Goal: Task Accomplishment & Management: Use online tool/utility

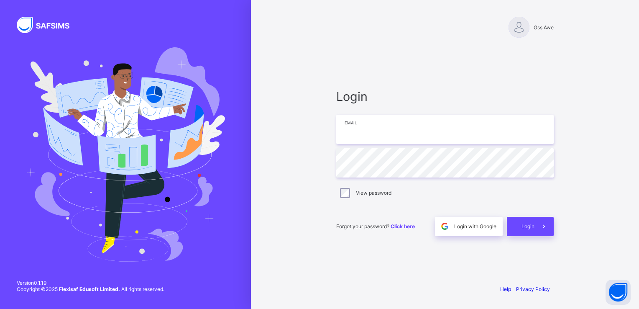
type input "**********"
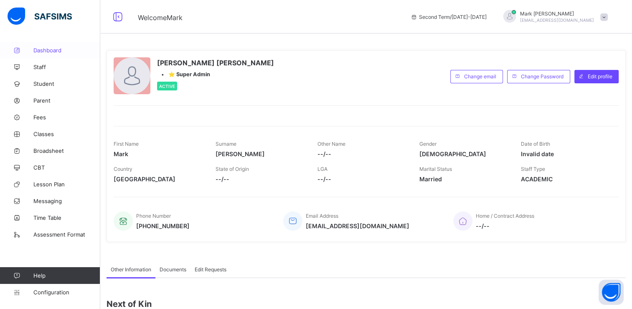
click at [47, 52] on span "Dashboard" at bounding box center [66, 50] width 67 height 7
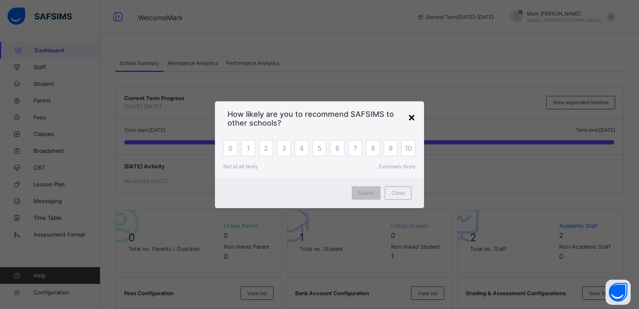
click at [413, 116] on div "×" at bounding box center [412, 117] width 8 height 14
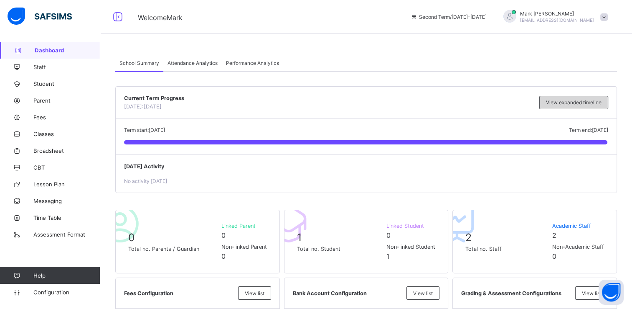
click at [585, 107] on div "View expanded timeline" at bounding box center [574, 102] width 69 height 13
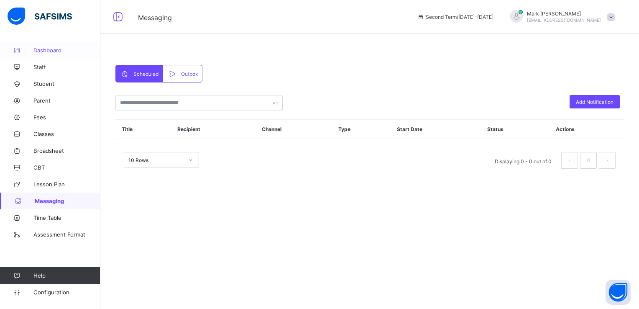
click at [35, 49] on span "Dashboard" at bounding box center [66, 50] width 67 height 7
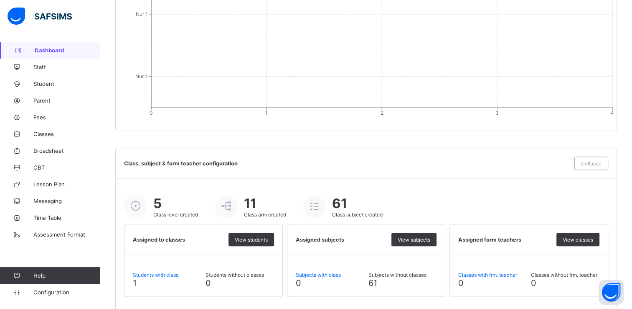
scroll to position [872, 0]
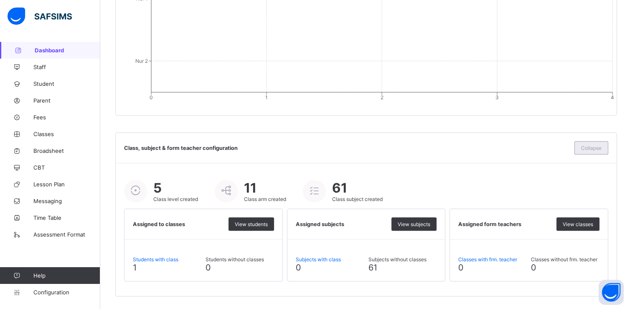
click at [593, 151] on div "Collapse" at bounding box center [592, 147] width 34 height 13
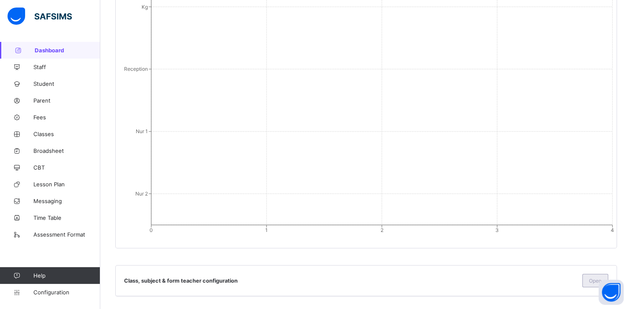
click at [590, 279] on div "Open" at bounding box center [596, 279] width 26 height 13
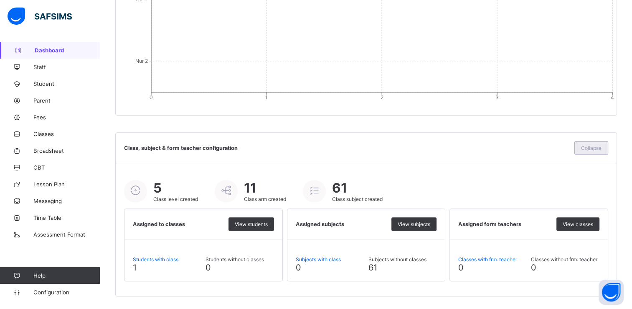
click at [602, 148] on span "Collapse" at bounding box center [591, 148] width 20 height 6
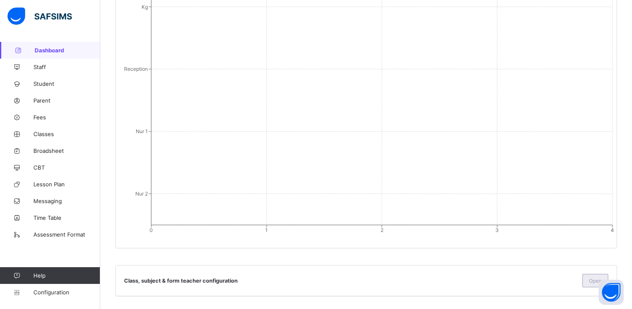
click at [596, 280] on span "Open" at bounding box center [595, 280] width 13 height 6
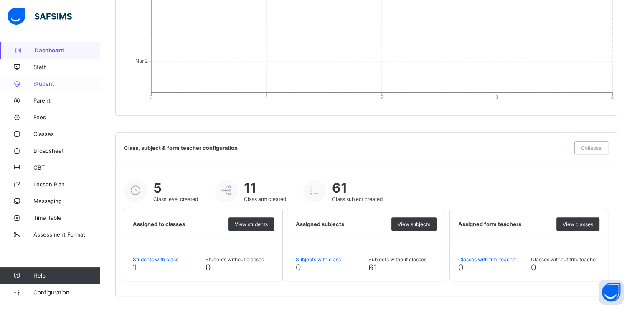
click at [40, 84] on span "Student" at bounding box center [66, 83] width 67 height 7
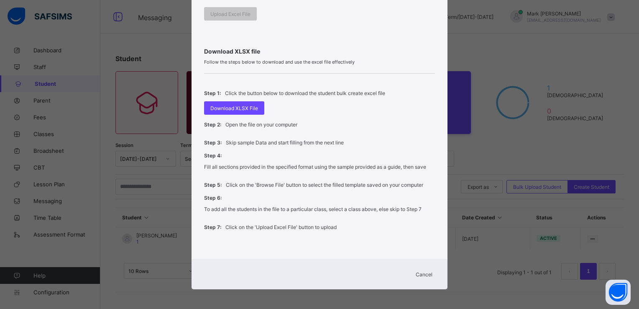
scroll to position [281, 0]
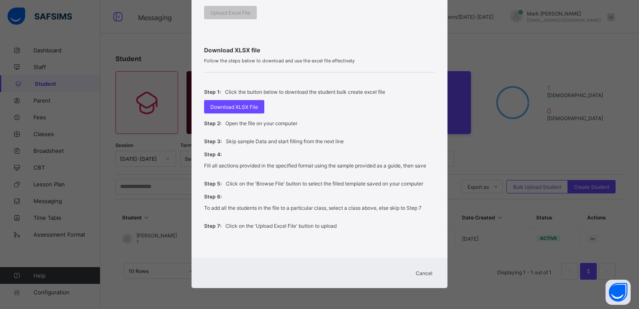
click at [515, 168] on div "Bulk Upload Student Upload XLSX File Select your XLSX file from your computer t…" at bounding box center [319, 154] width 639 height 309
click at [413, 273] on div "Cancel" at bounding box center [424, 272] width 30 height 13
